Goal: Task Accomplishment & Management: Use online tool/utility

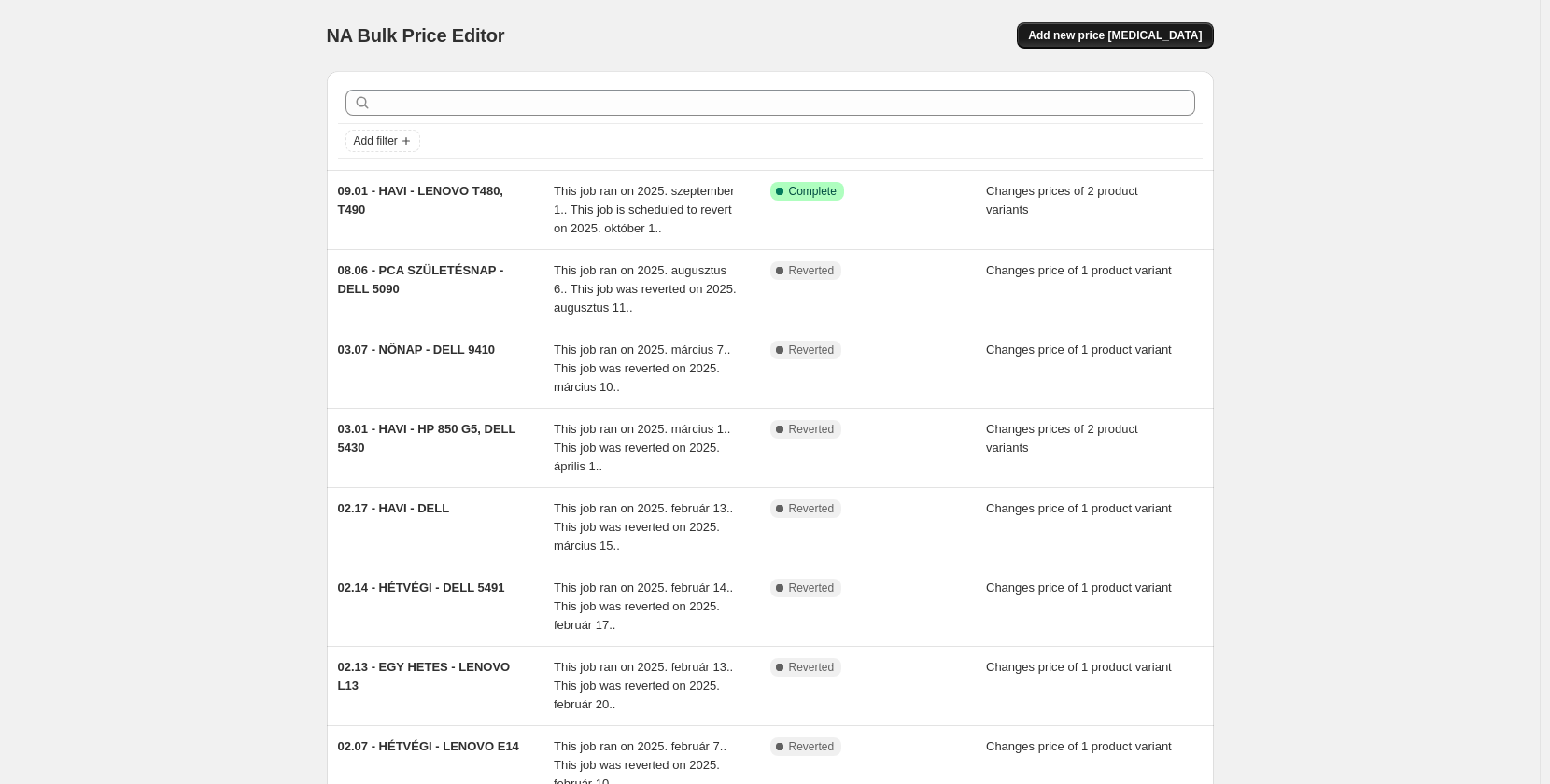
click at [1098, 36] on span "Add new price [MEDICAL_DATA]" at bounding box center [1114, 36] width 174 height 15
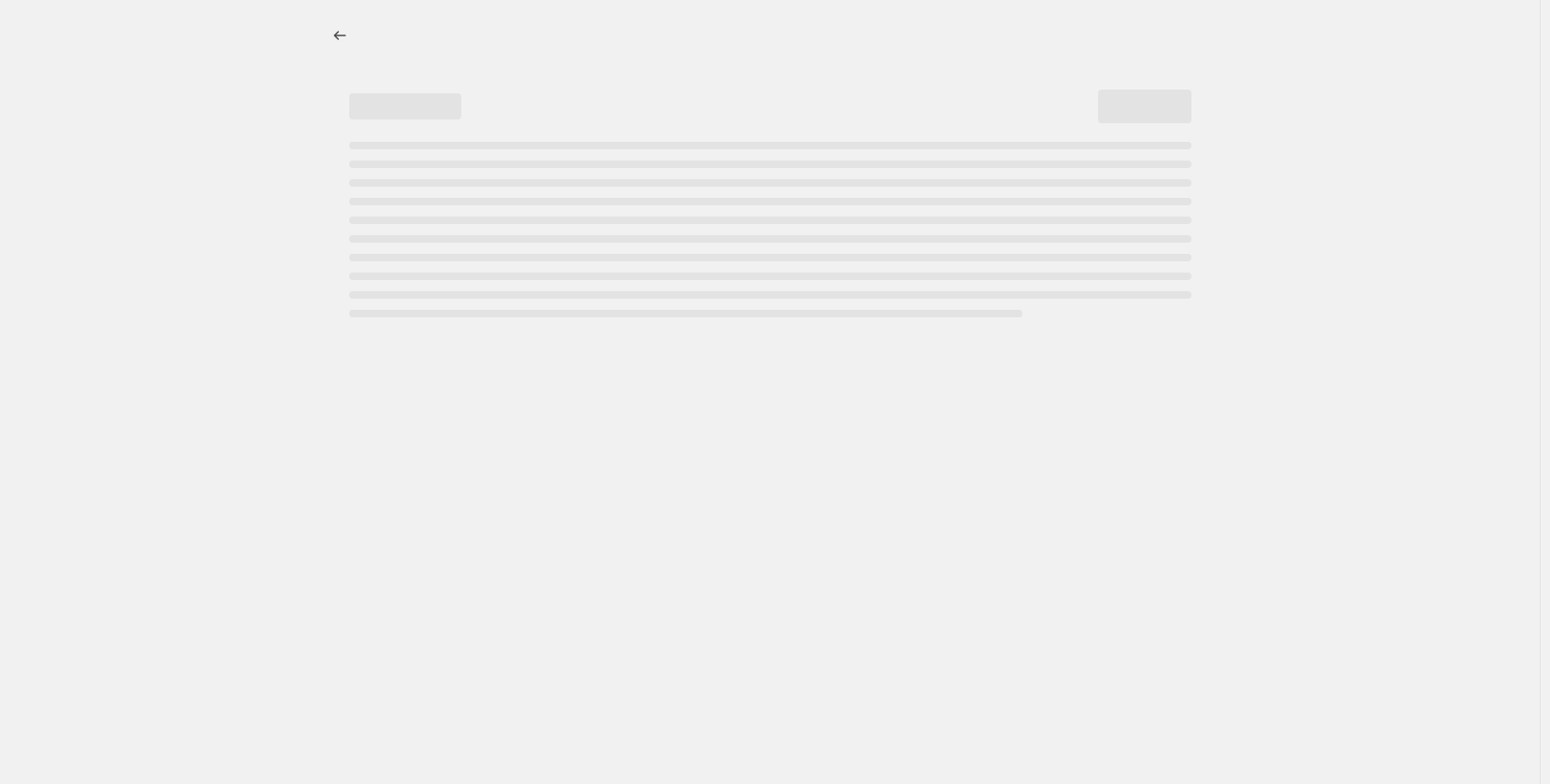
select select "percentage"
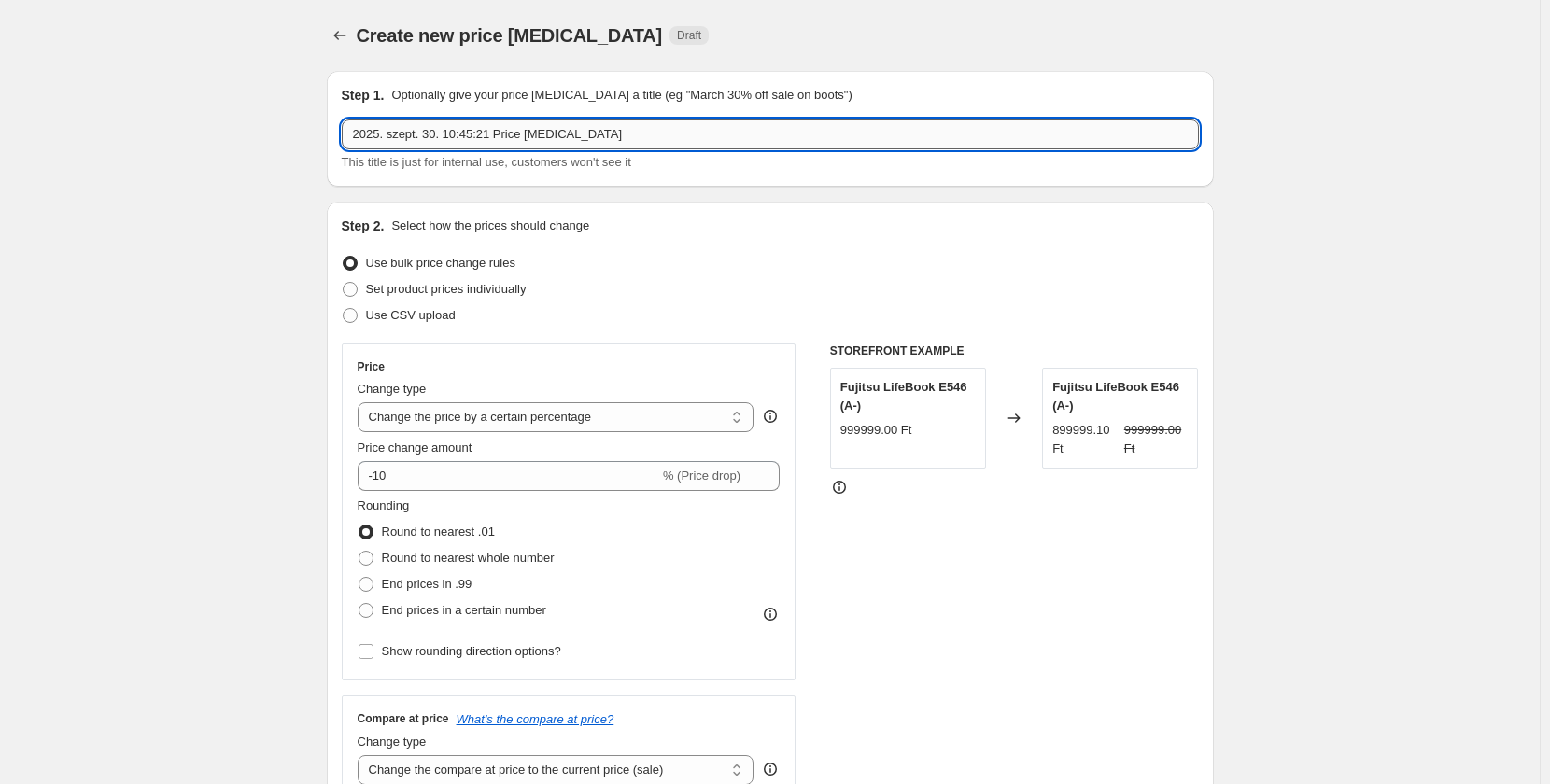
click at [698, 127] on input "2025. szept. 30. 10:45:21 Price [MEDICAL_DATA]" at bounding box center [769, 135] width 857 height 30
type input "10.01 - HAVI - HP 850 G5, HP 600 G4 AIO"
click at [485, 285] on span "Set product prices individually" at bounding box center [446, 289] width 161 height 14
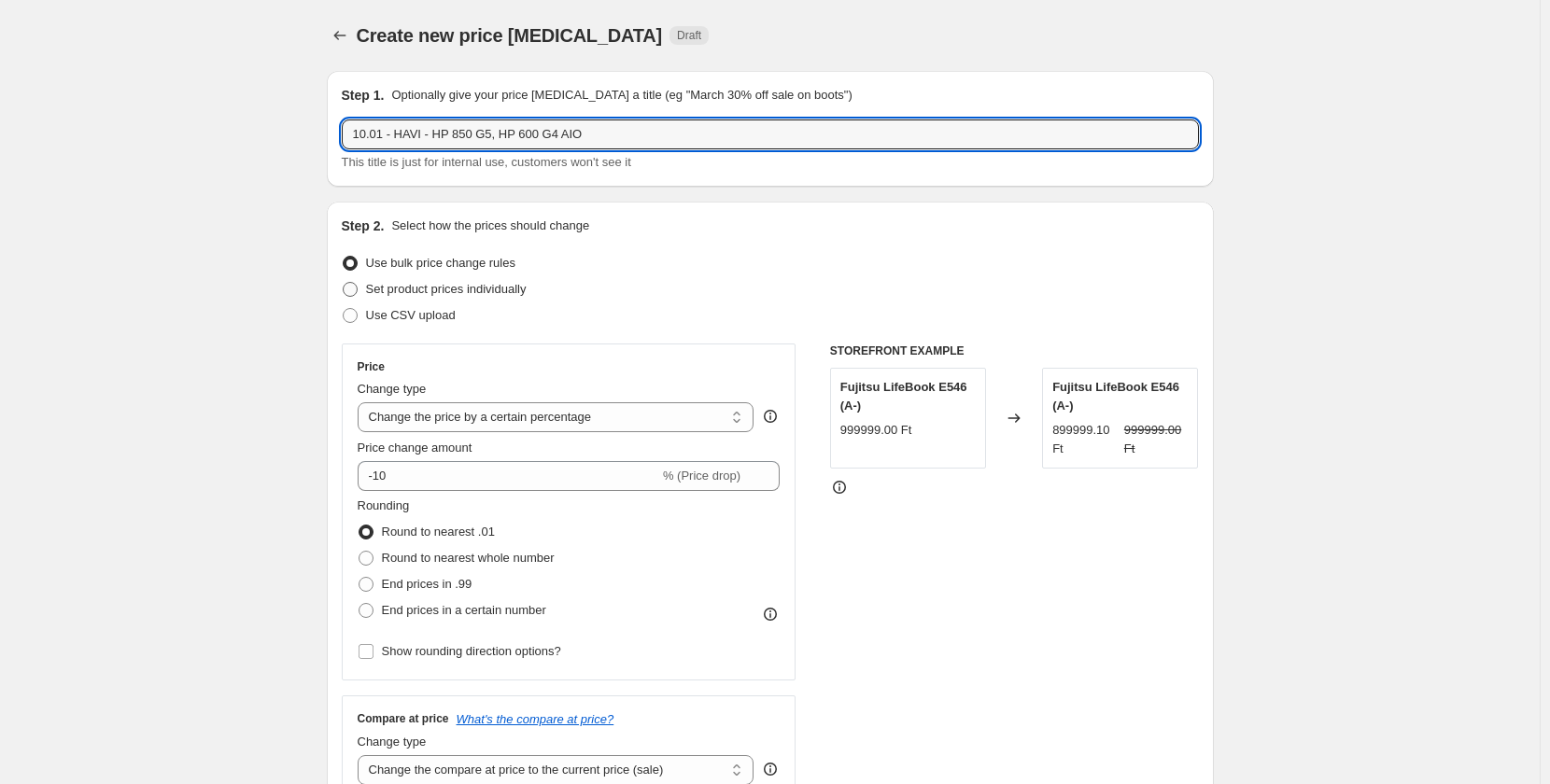
click at [343, 283] on input "Set product prices individually" at bounding box center [342, 282] width 1 height 1
radio input "true"
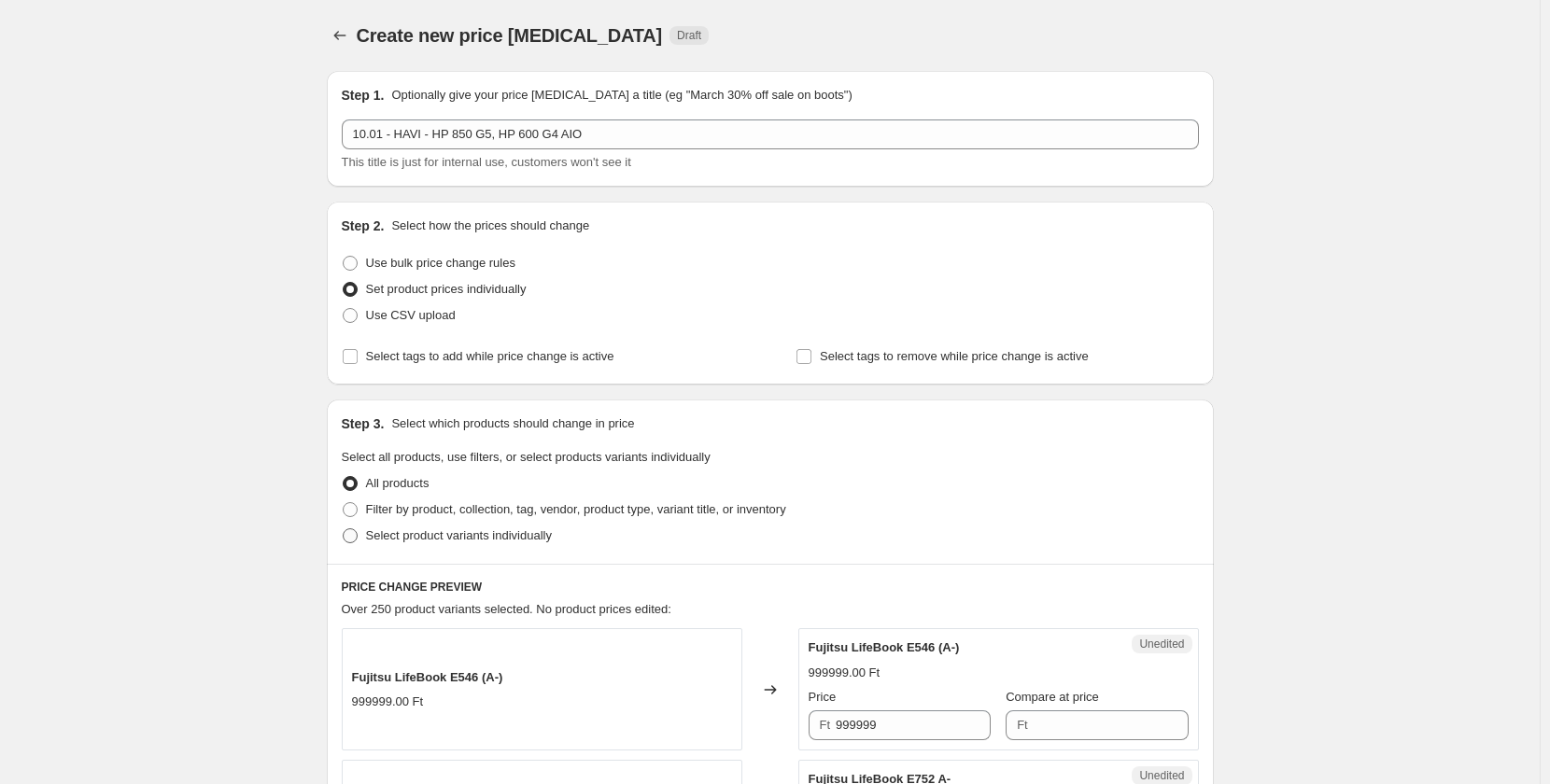
click at [423, 535] on span "Select product variants individually" at bounding box center [458, 535] width 186 height 14
click at [343, 529] on input "Select product variants individually" at bounding box center [342, 528] width 1 height 1
radio input "true"
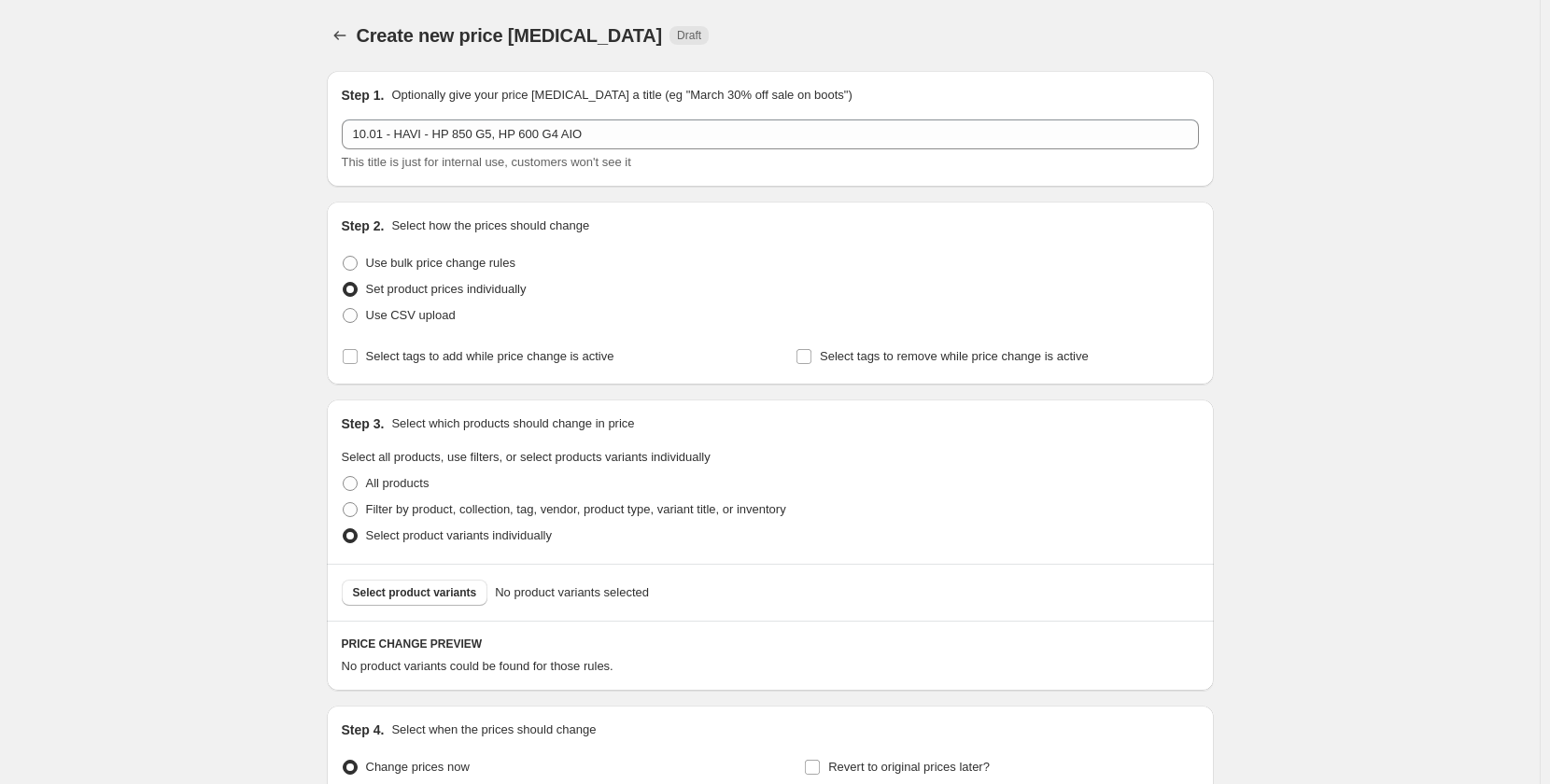
scroll to position [196, 0]
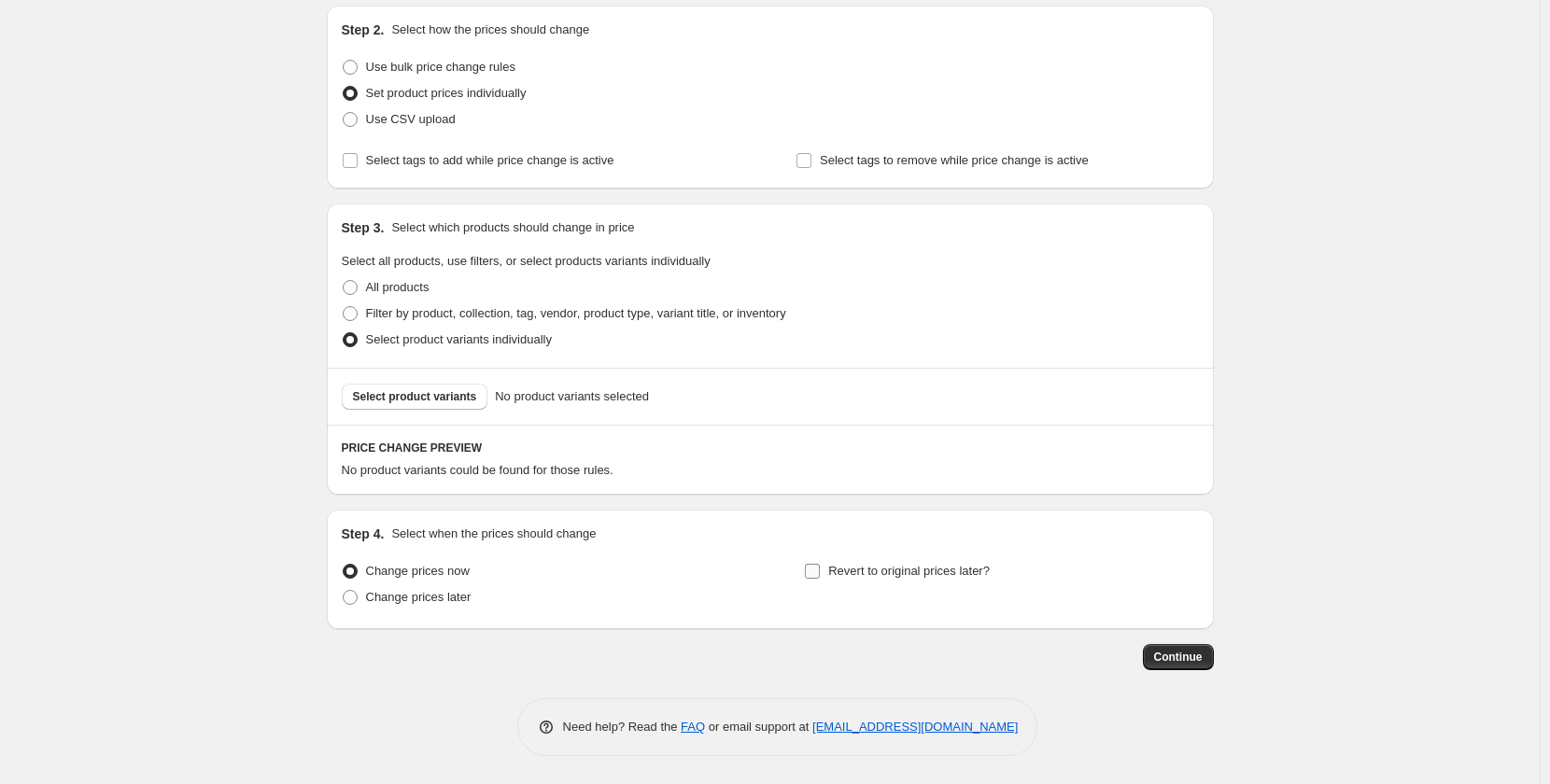
click at [911, 571] on span "Revert to original prices later?" at bounding box center [909, 570] width 162 height 14
click at [820, 571] on input "Revert to original prices later?" at bounding box center [812, 571] width 15 height 15
checkbox input "true"
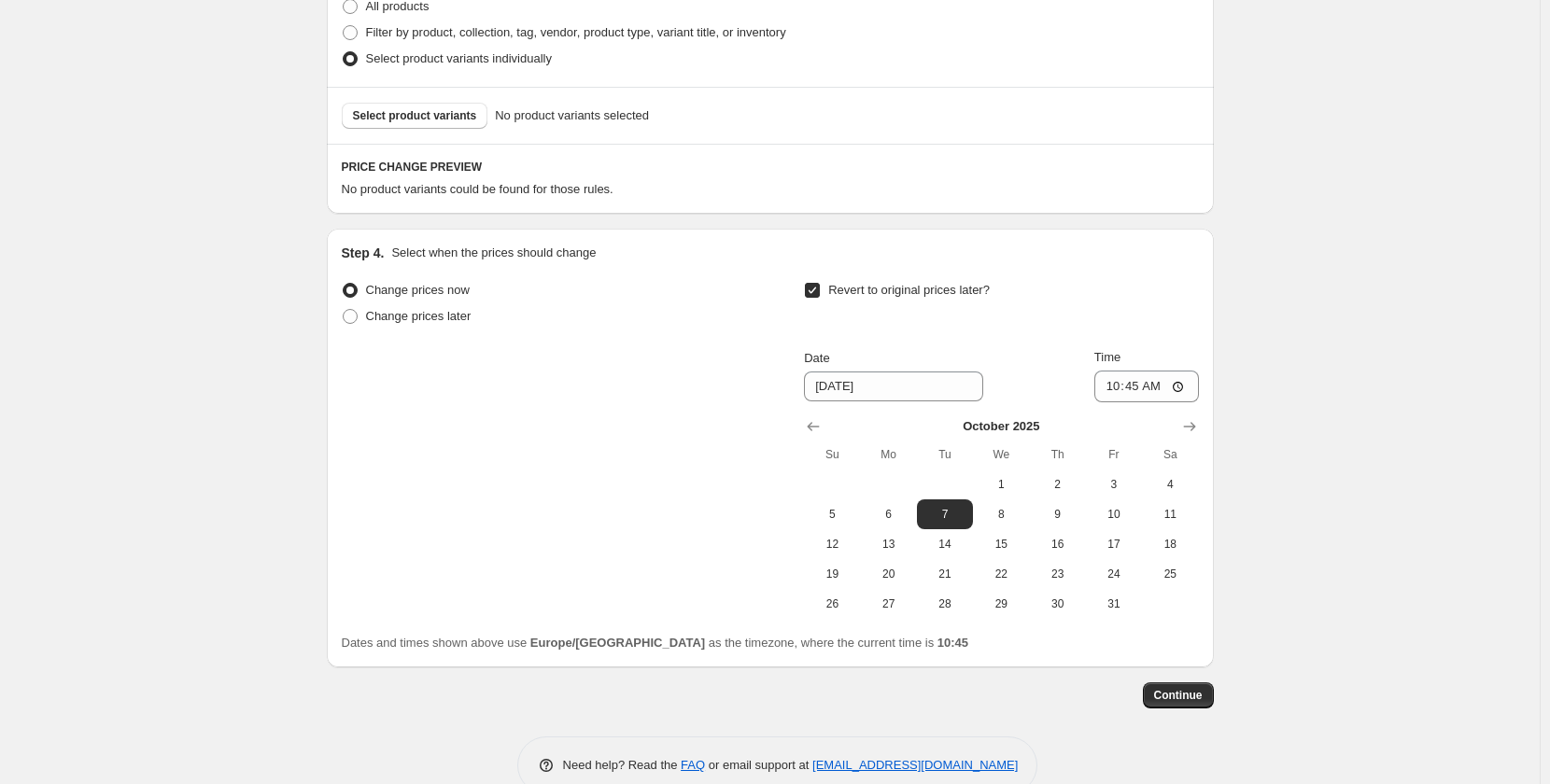
scroll to position [480, 0]
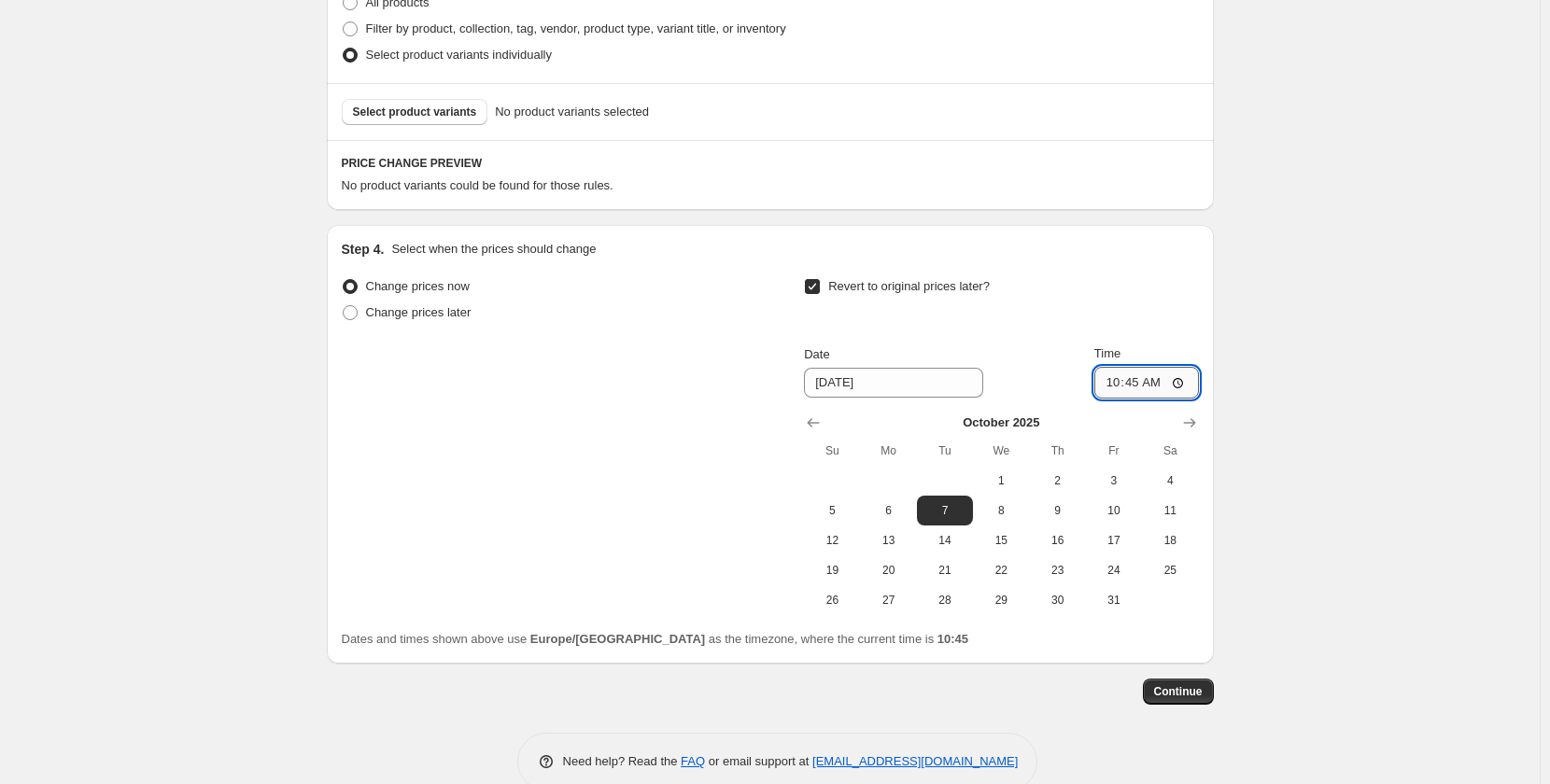
click at [1141, 378] on input "10:45" at bounding box center [1146, 382] width 105 height 32
type input "00:00"
click at [1195, 421] on icon "Show next month, November 2025" at bounding box center [1188, 423] width 12 height 9
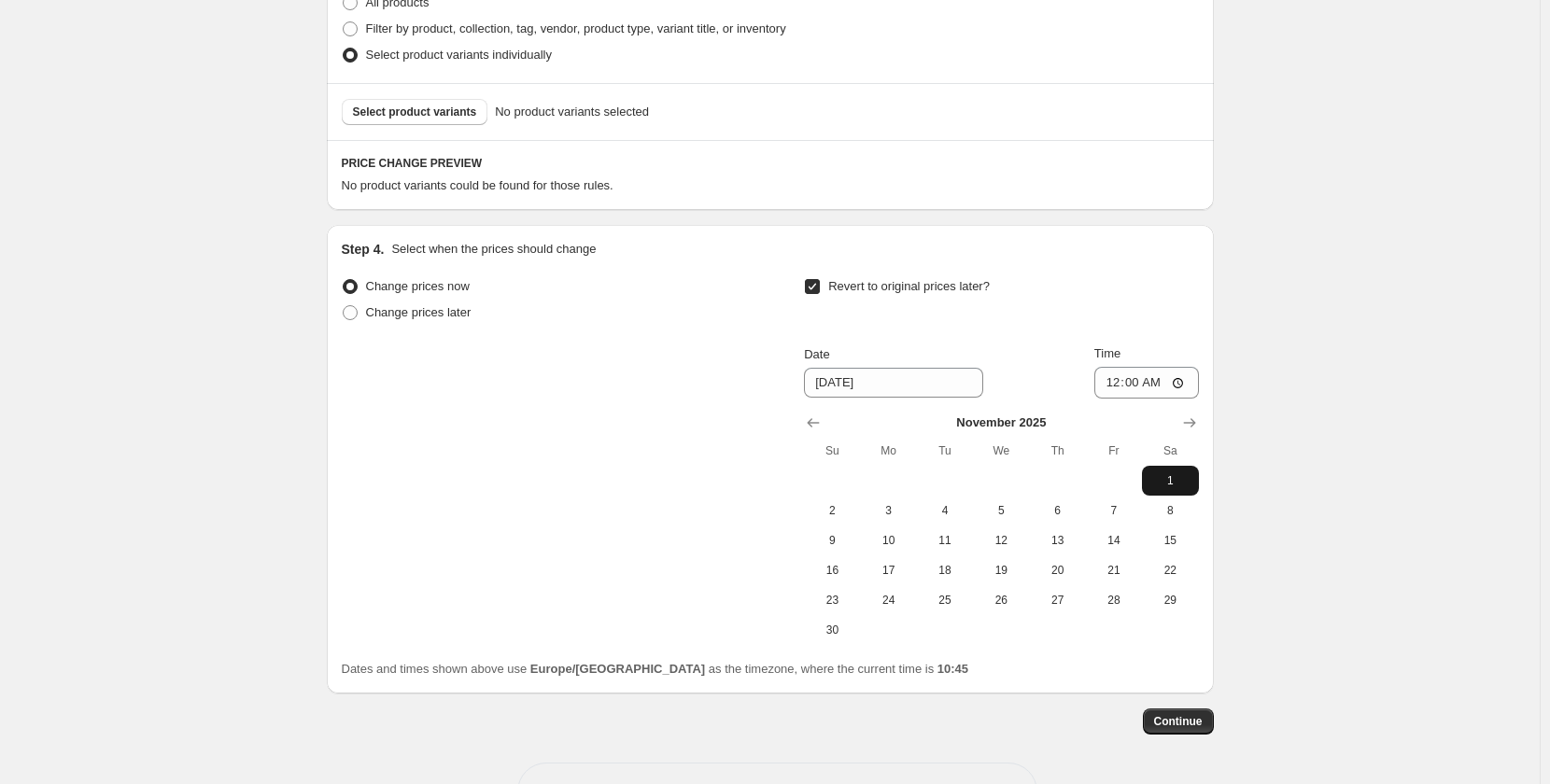
click at [1166, 473] on span "1" at bounding box center [1170, 480] width 41 height 15
type input "[DATE]"
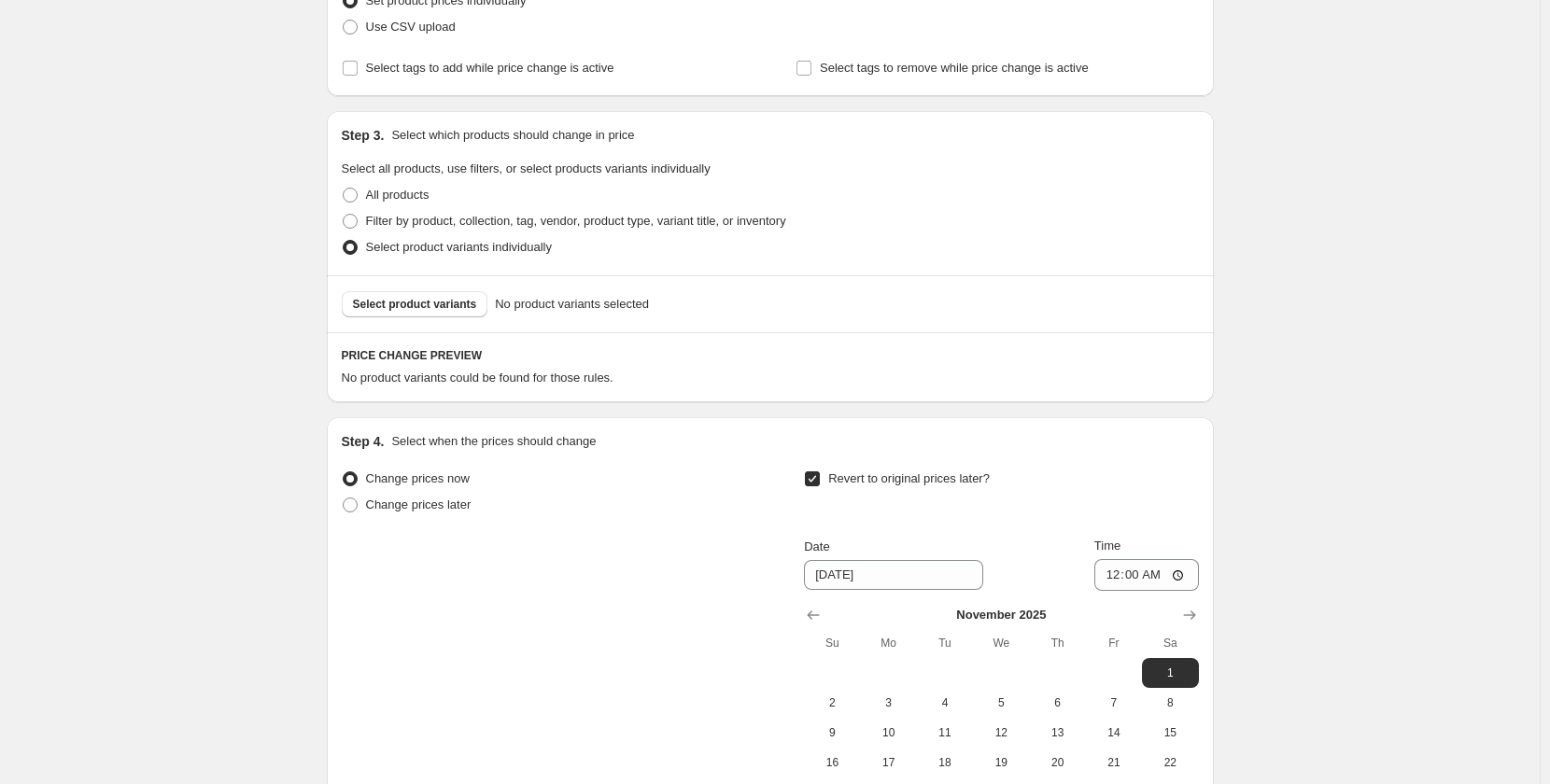
scroll to position [273, 0]
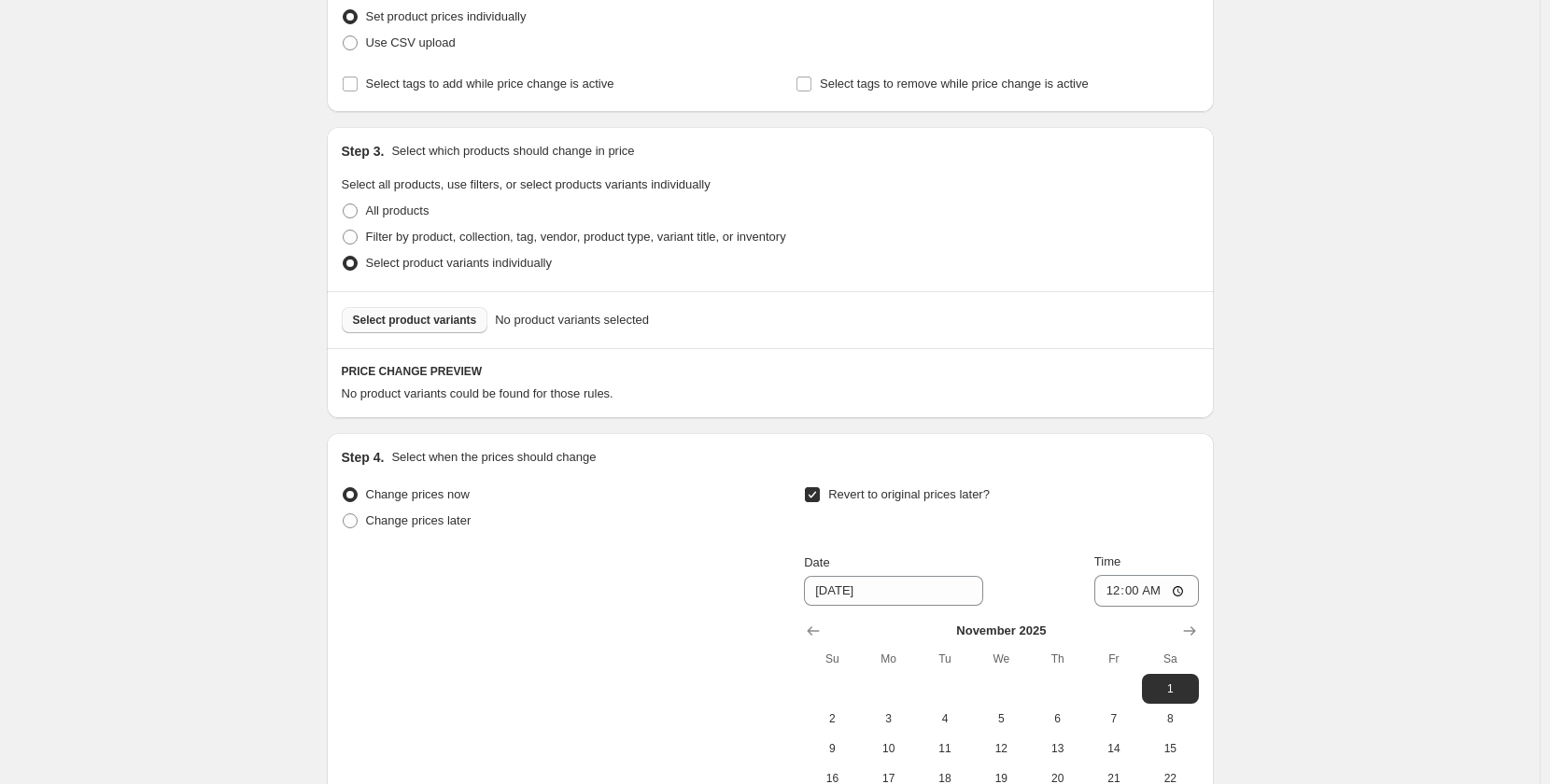
click at [446, 315] on span "Select product variants" at bounding box center [414, 321] width 124 height 15
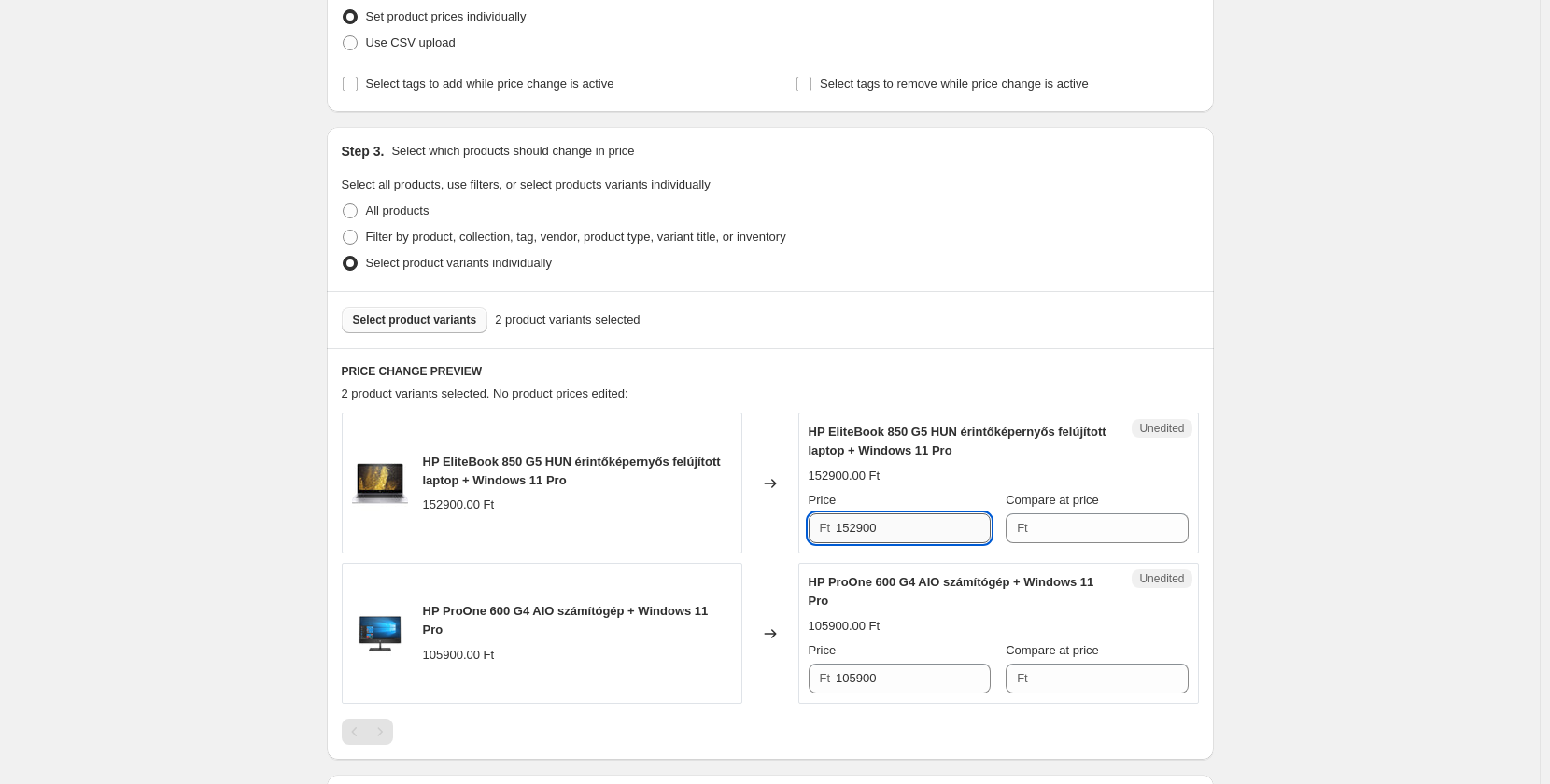
click at [891, 523] on input "152900" at bounding box center [913, 528] width 155 height 30
type input "152900"
click at [1092, 530] on input "Compare at price" at bounding box center [1111, 528] width 155 height 30
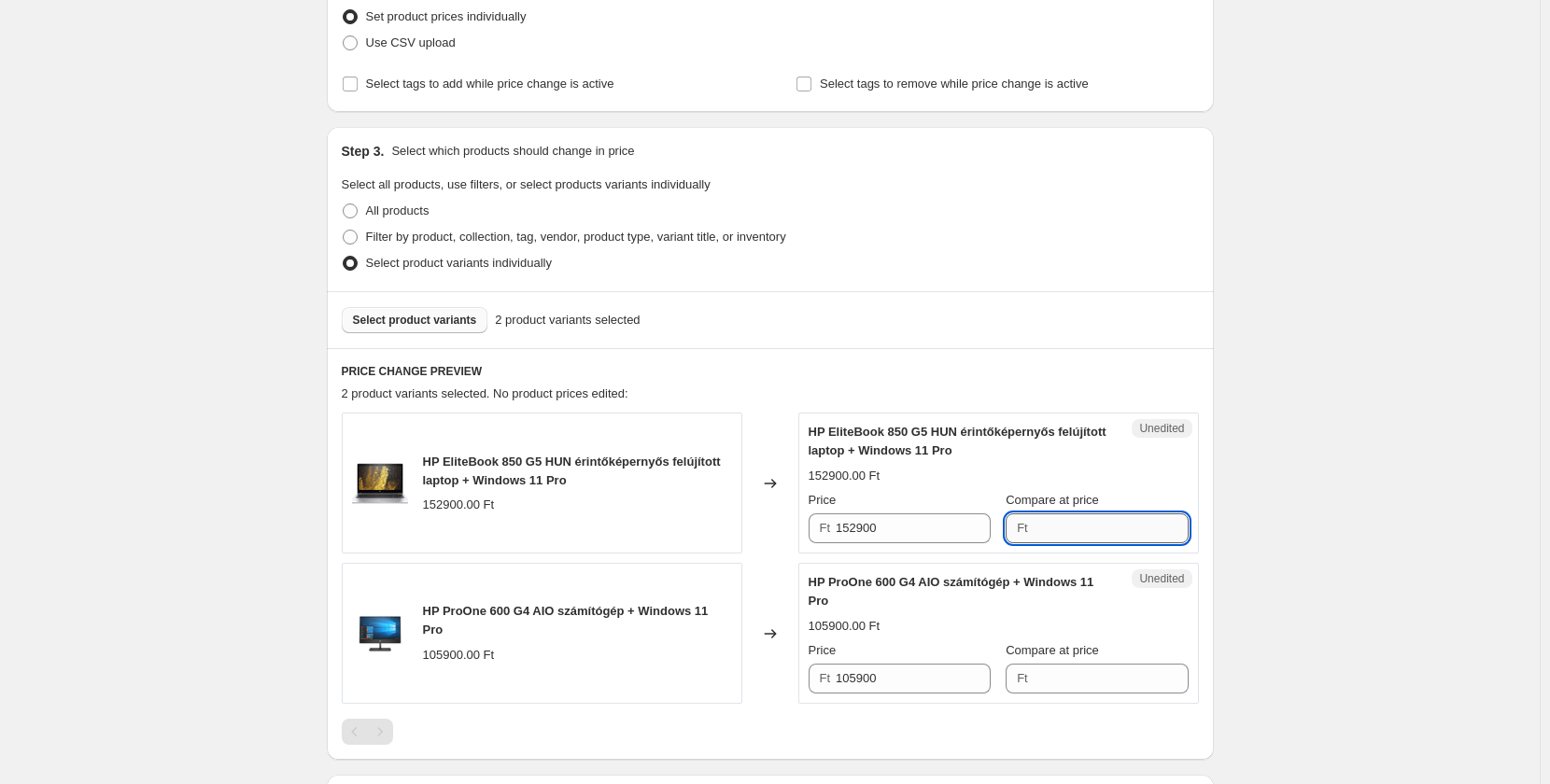
paste input "152900"
type input "152900"
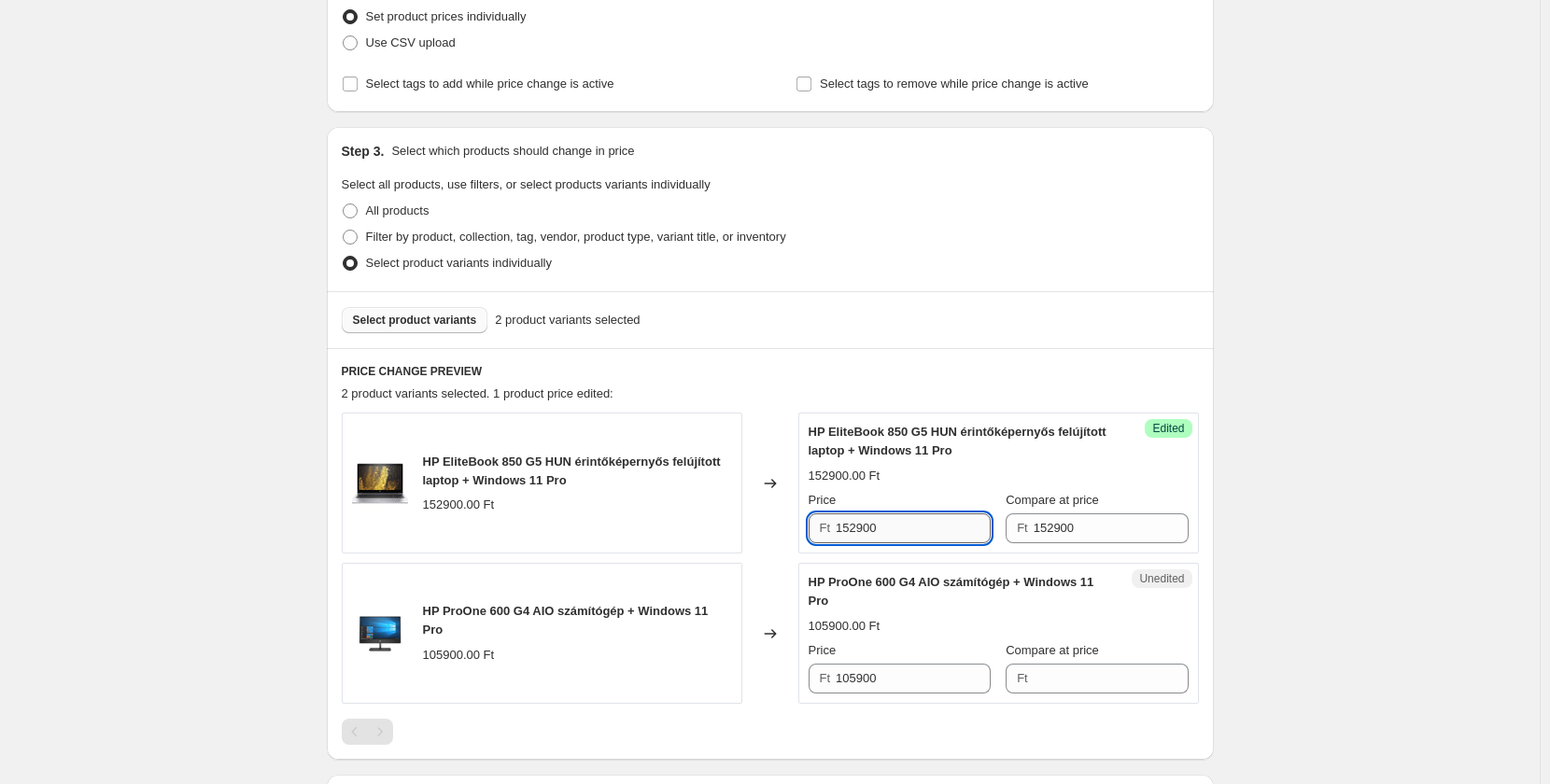
click at [916, 536] on input "152900" at bounding box center [913, 528] width 155 height 30
type input "117900"
click at [1331, 522] on div "Create new price [MEDICAL_DATA]. This page is ready Create new price [MEDICAL_D…" at bounding box center [769, 562] width 1540 height 1670
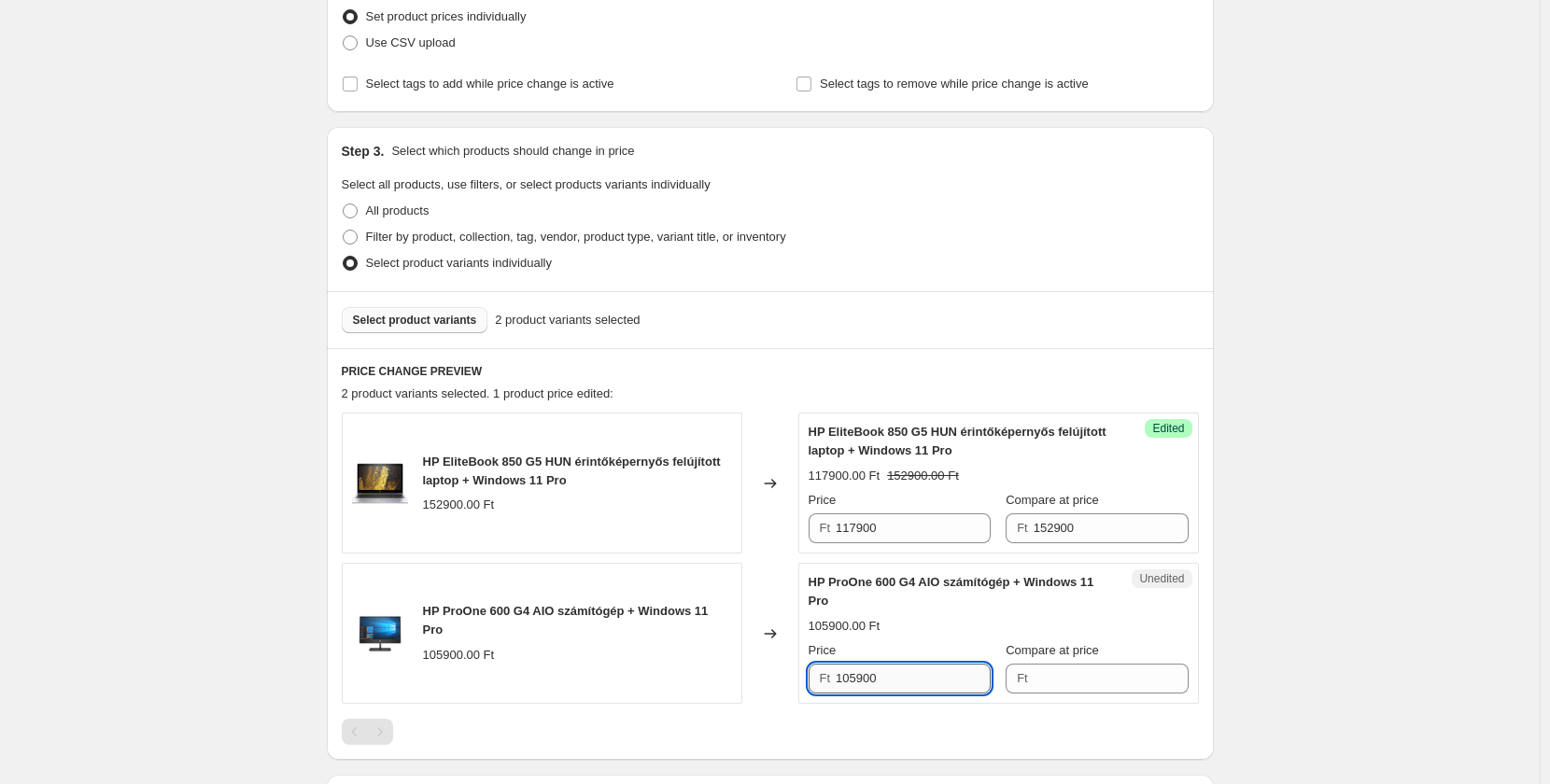
click at [902, 680] on input "105900" at bounding box center [913, 678] width 155 height 30
click at [902, 681] on input "105900" at bounding box center [913, 678] width 155 height 30
type input "105900"
click at [1055, 684] on input "Compare at price" at bounding box center [1111, 678] width 155 height 30
paste input "105900"
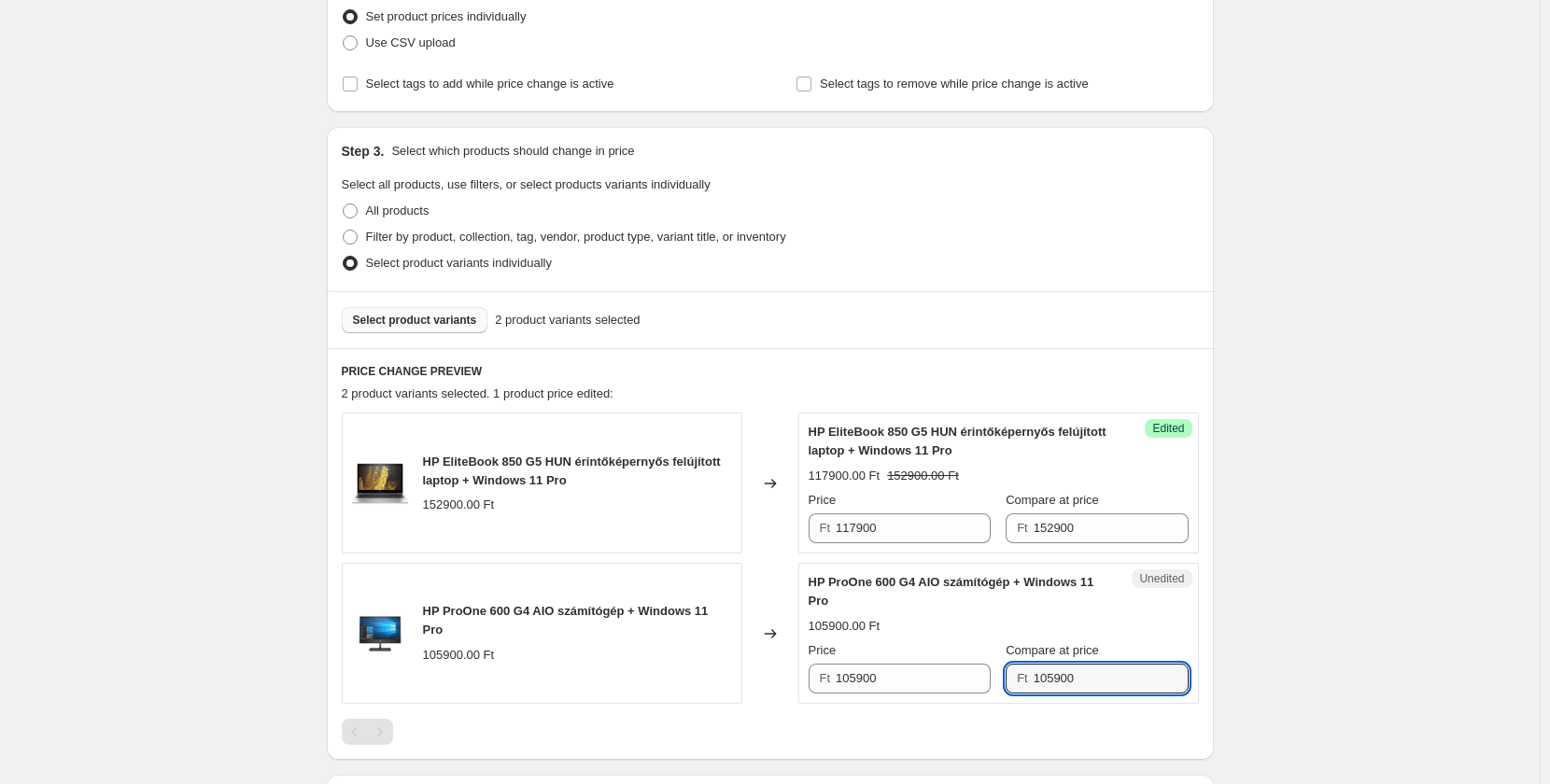
type input "105900"
click at [911, 676] on input "105900" at bounding box center [913, 678] width 155 height 30
type input "87800"
click at [1328, 636] on div "Create new price [MEDICAL_DATA]. This page is ready Create new price [MEDICAL_D…" at bounding box center [769, 562] width 1540 height 1670
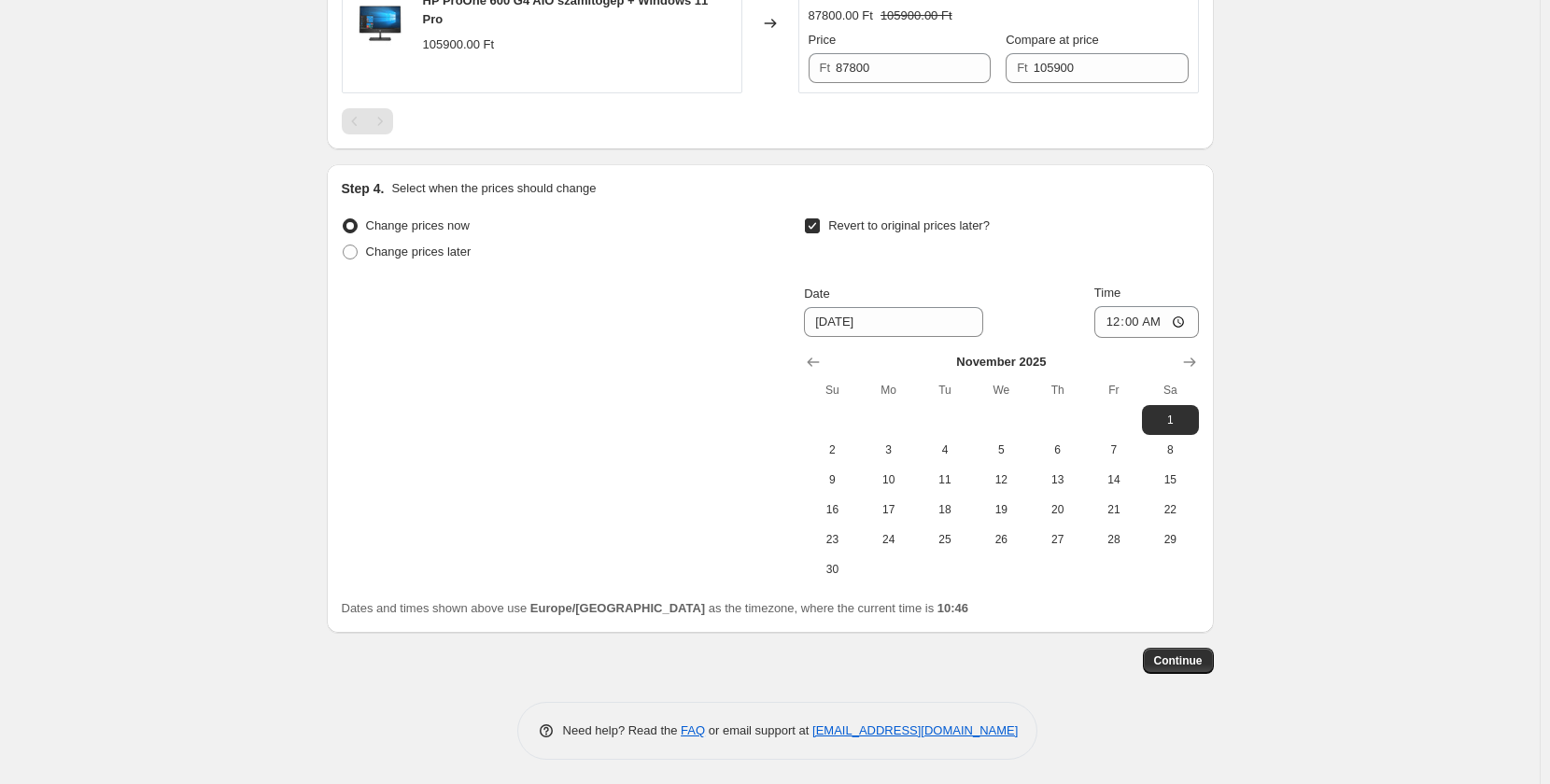
scroll to position [887, 0]
click at [1184, 663] on span "Continue" at bounding box center [1178, 657] width 49 height 15
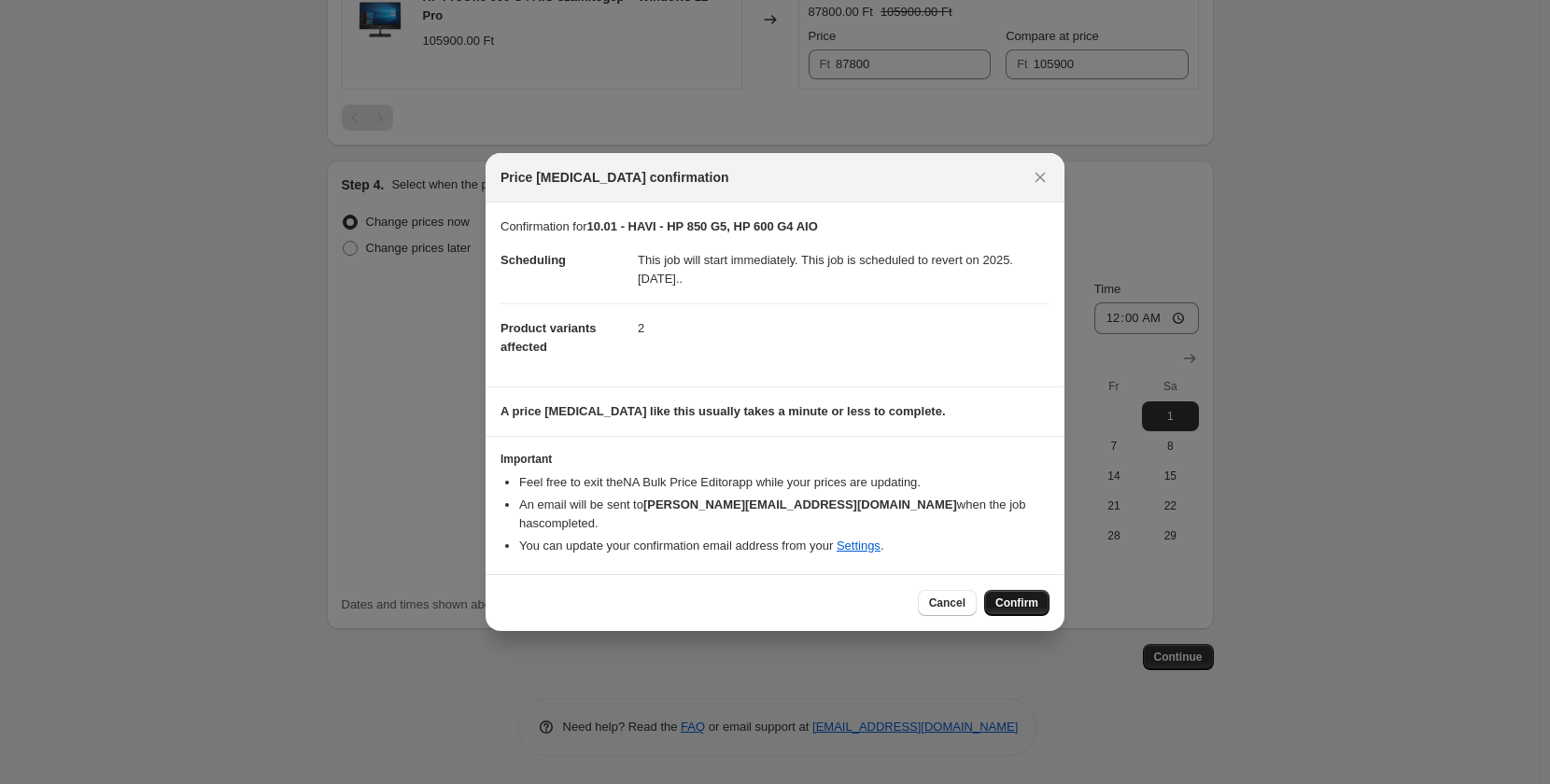
click at [1020, 595] on span "Confirm" at bounding box center [1016, 603] width 43 height 15
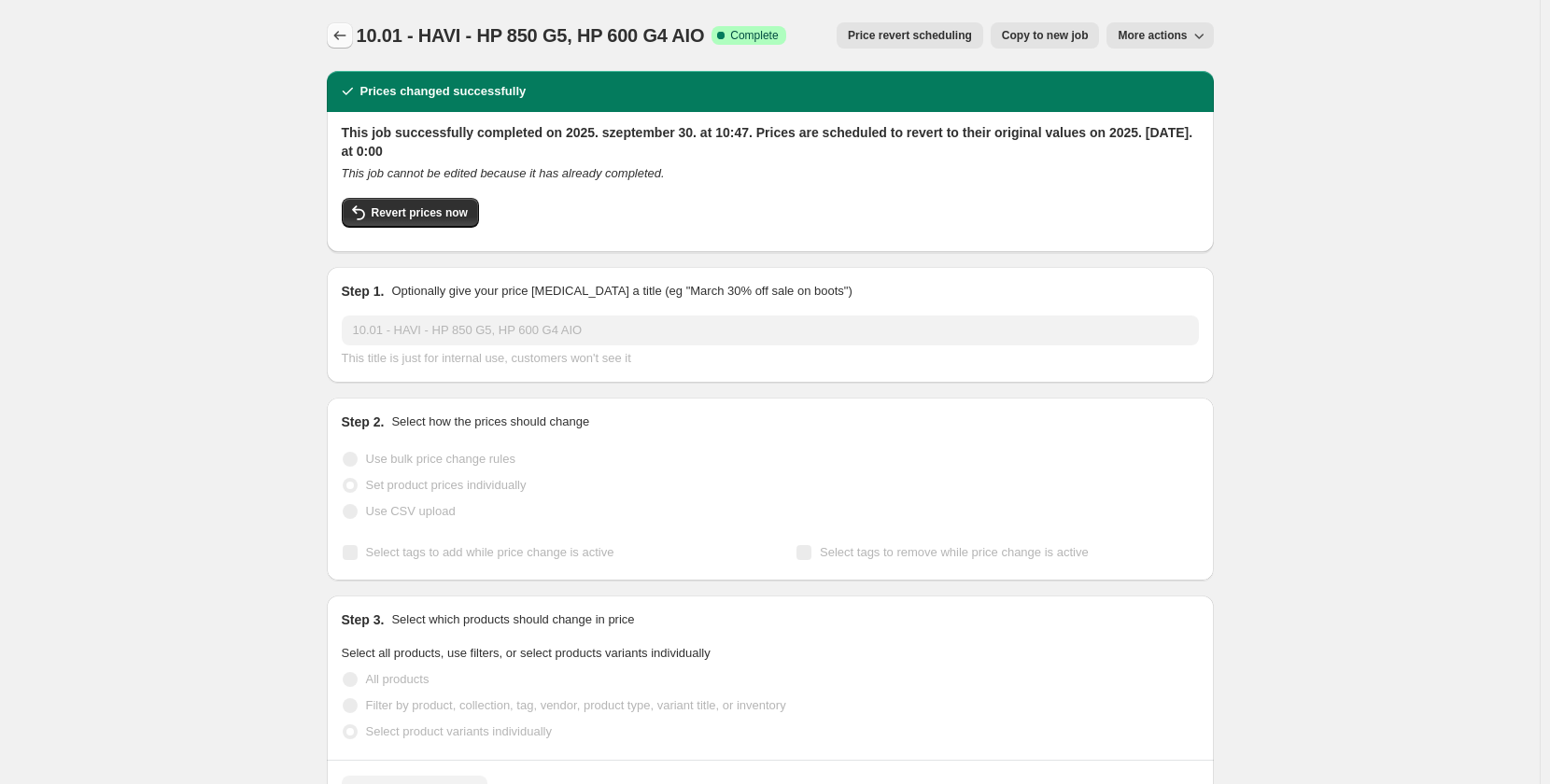
click at [349, 33] on icon "Price change jobs" at bounding box center [339, 36] width 19 height 19
